Goal: Transaction & Acquisition: Subscribe to service/newsletter

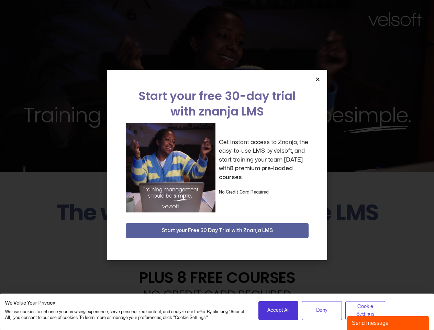
click at [217, 165] on div "Get instant access to Znanja, the easy-to-use LMS by velsoft, and start trainin…" at bounding box center [217, 168] width 183 height 90
click at [317, 79] on icon "Close" at bounding box center [317, 79] width 5 height 5
click at [217, 230] on h2 "Try it FREE for 30 days" at bounding box center [217, 239] width 424 height 20
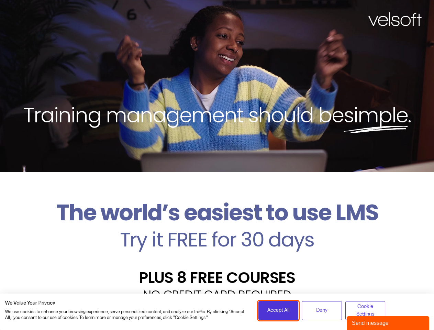
click at [278, 310] on span "Accept All" at bounding box center [278, 310] width 22 height 8
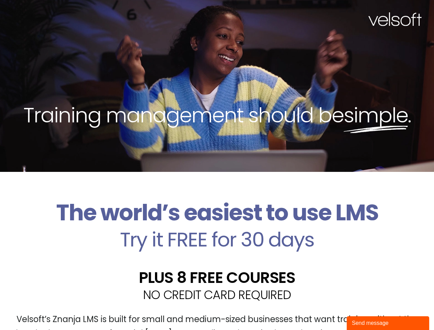
click at [322, 310] on div "Velsoft’s Znanja LMS is built for small and medium-sized businesses that want t…" at bounding box center [217, 329] width 424 height 50
click at [365, 310] on div "Velsoft’s Znanja LMS is built for small and medium-sized businesses that want t…" at bounding box center [217, 329] width 424 height 50
click at [388, 323] on div "Send message" at bounding box center [388, 323] width 72 height 8
